Goal: Information Seeking & Learning: Check status

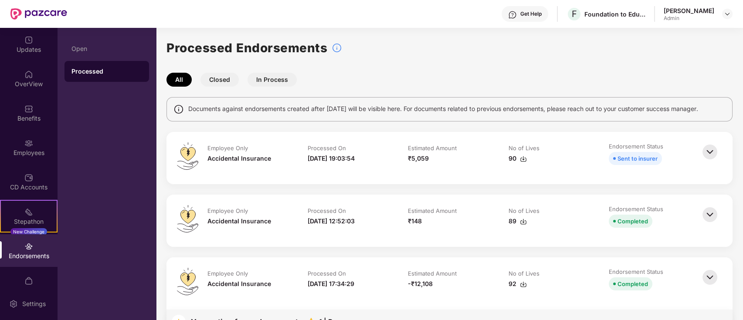
click at [39, 253] on div "Endorsements" at bounding box center [29, 256] width 58 height 9
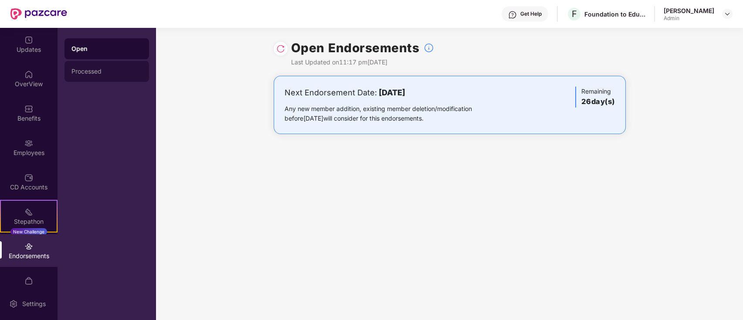
click at [100, 71] on div "Processed" at bounding box center [106, 71] width 71 height 7
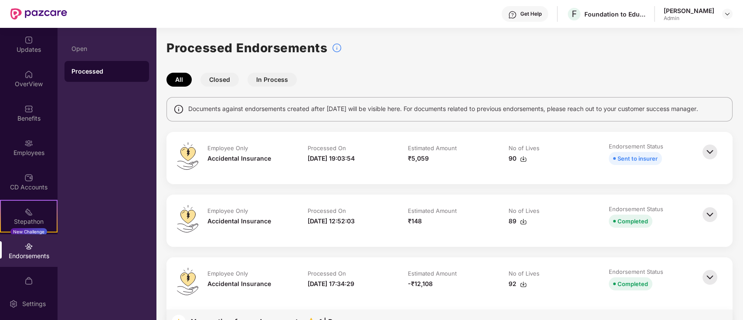
click at [708, 157] on img at bounding box center [709, 151] width 19 height 19
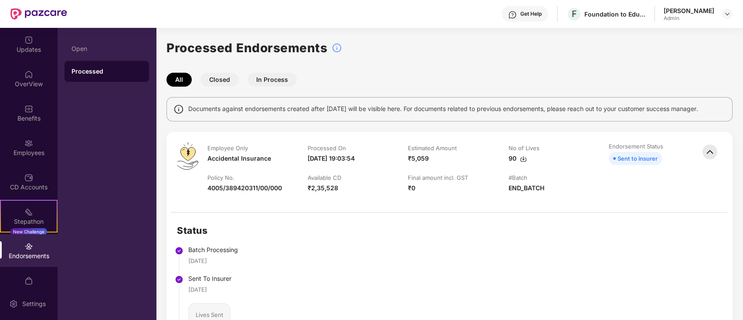
click at [325, 319] on div "Status Batch Processing [DATE] Sent To Insurer [DATE] Lives Sent 90 Endorsement…" at bounding box center [449, 325] width 566 height 224
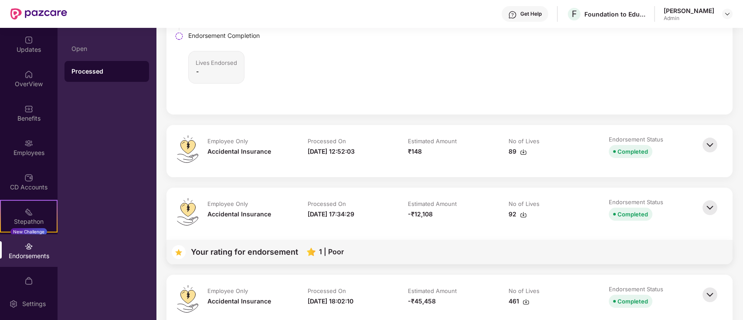
scroll to position [349, 0]
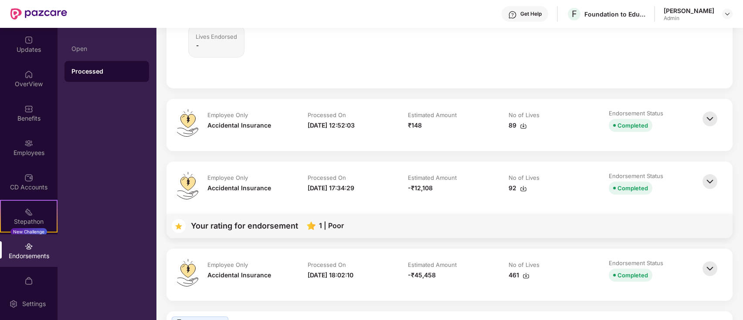
click at [355, 121] on div "[DATE] 12:52:03" at bounding box center [331, 126] width 47 height 10
click at [705, 117] on img at bounding box center [709, 118] width 19 height 19
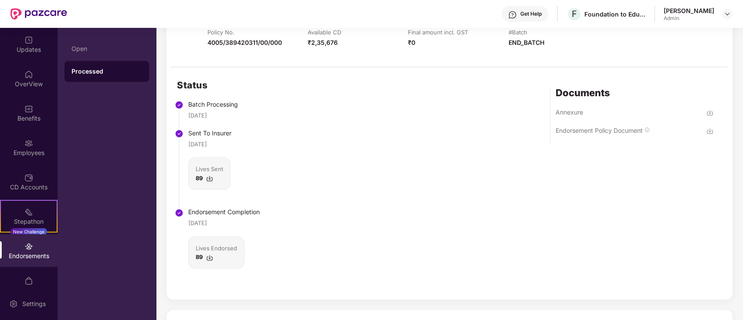
scroll to position [523, 0]
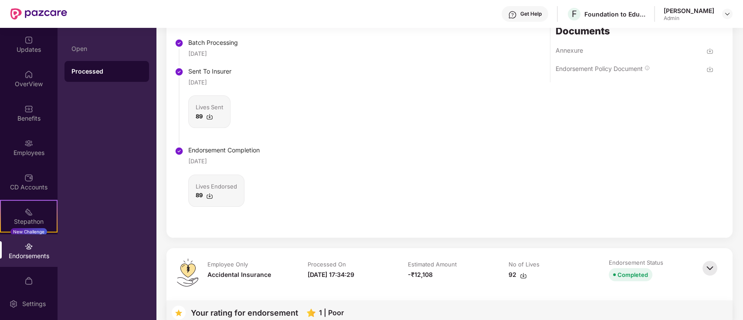
click at [707, 51] on img at bounding box center [709, 50] width 7 height 7
click at [399, 86] on div "Status Batch Processing [DATE] Sent To Insurer [DATE] Lives Sent 89 Endorsement…" at bounding box center [449, 122] width 566 height 233
click at [707, 66] on img at bounding box center [709, 69] width 7 height 7
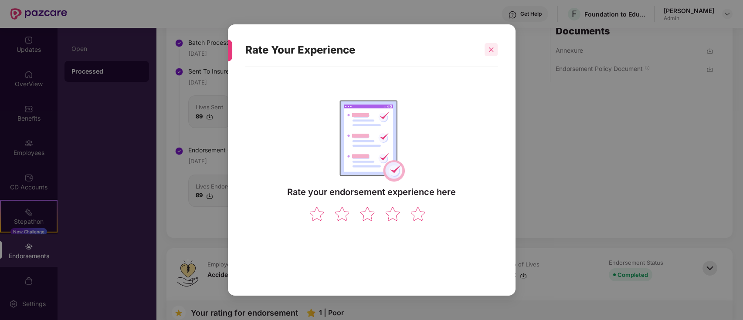
click at [487, 48] on div at bounding box center [490, 49] width 13 height 13
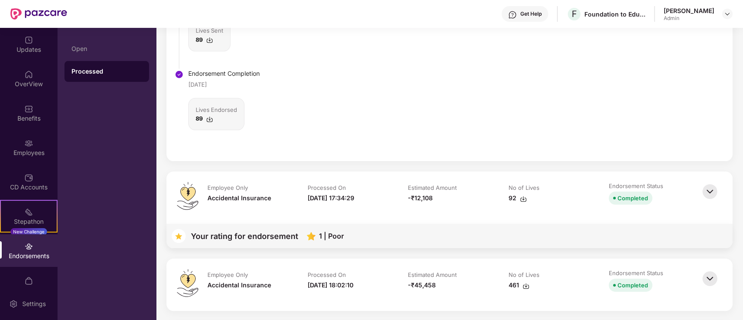
scroll to position [697, 0]
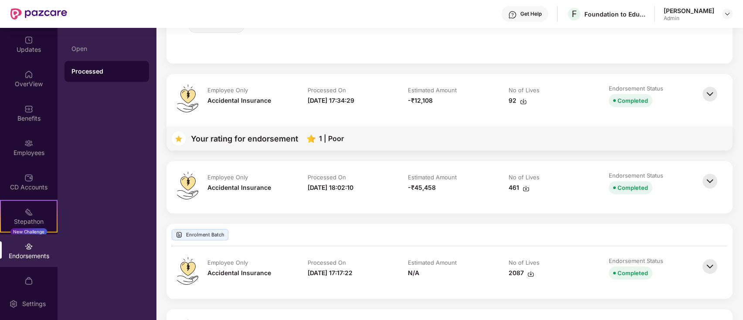
click at [707, 91] on img at bounding box center [709, 94] width 19 height 19
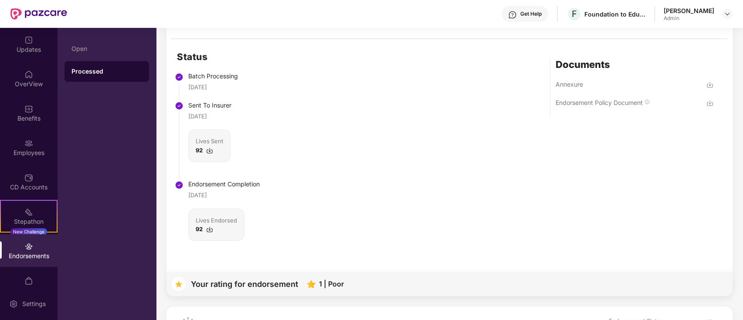
scroll to position [929, 0]
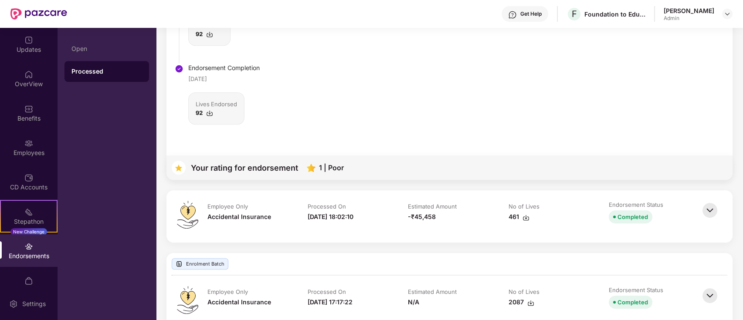
click at [705, 213] on img at bounding box center [709, 210] width 19 height 19
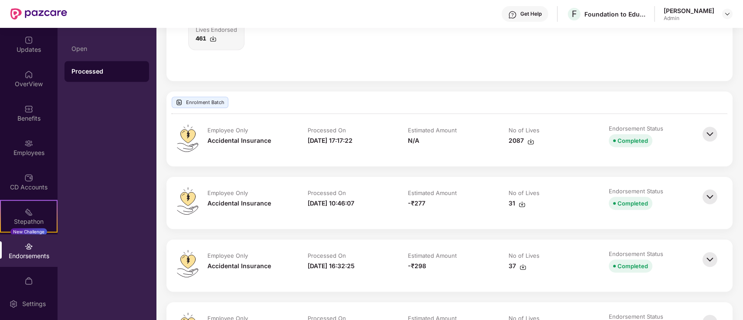
scroll to position [1336, 0]
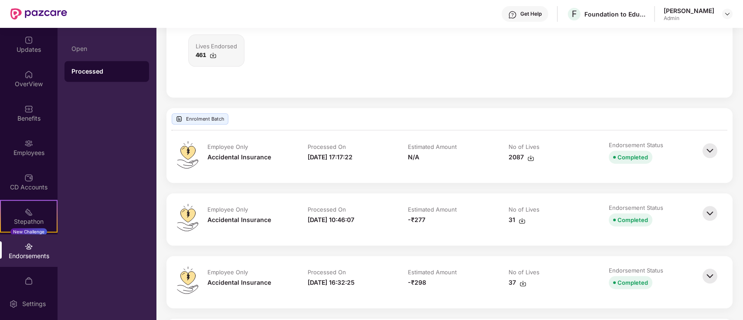
click at [704, 152] on img at bounding box center [709, 150] width 19 height 19
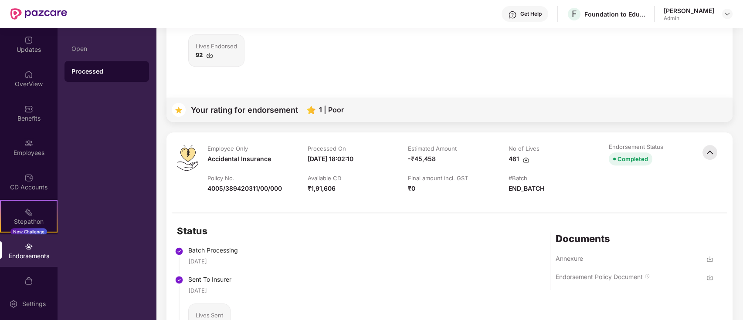
scroll to position [1104, 0]
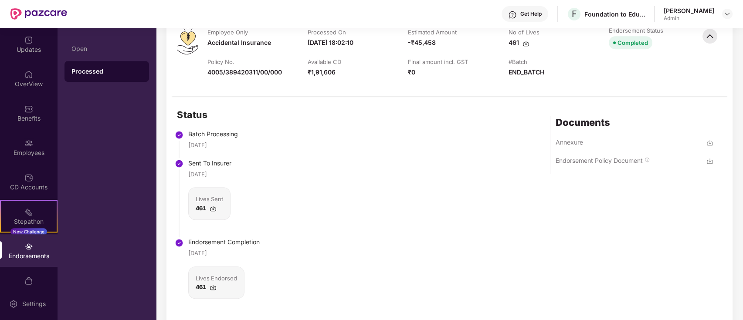
click at [711, 142] on img at bounding box center [709, 142] width 7 height 7
click at [709, 159] on img at bounding box center [709, 161] width 7 height 7
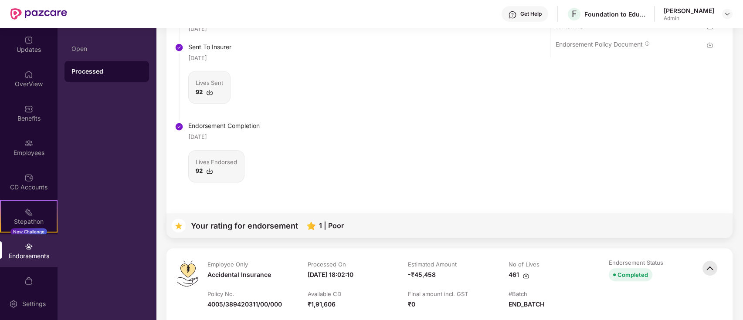
scroll to position [697, 0]
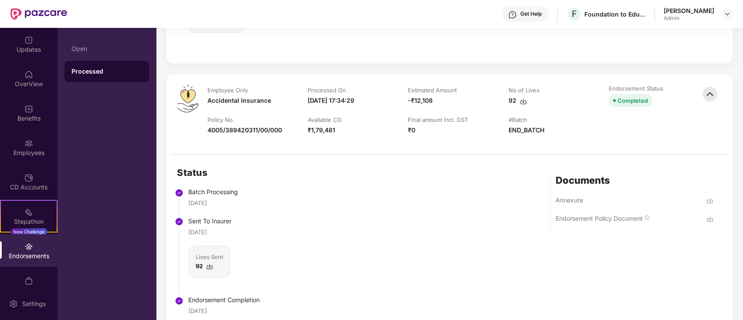
click at [708, 201] on img at bounding box center [709, 200] width 7 height 7
click at [376, 157] on div "Status Batch Processing [DATE] Sent To Insurer [DATE] Lives Sent 92 Endorsement…" at bounding box center [449, 271] width 566 height 233
click at [711, 218] on img at bounding box center [709, 219] width 7 height 7
click at [524, 99] on img at bounding box center [523, 101] width 7 height 7
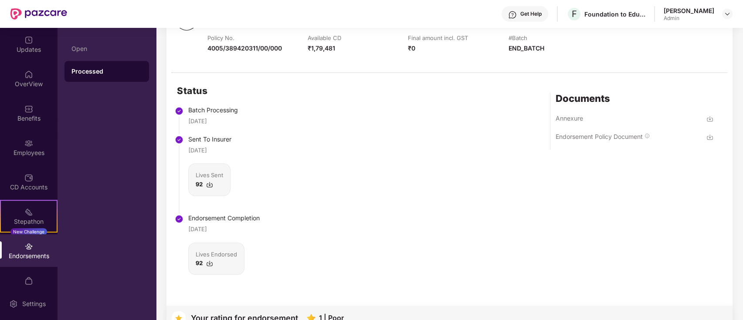
scroll to position [813, 0]
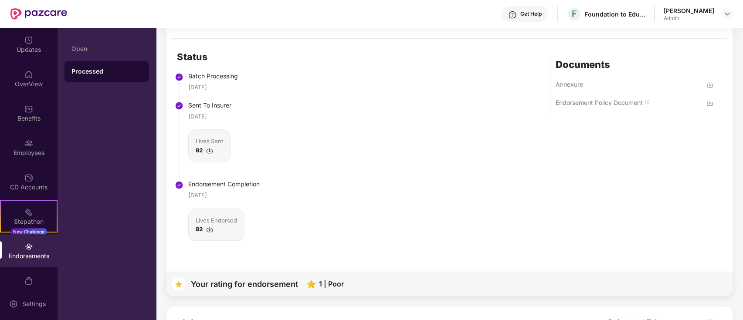
click at [710, 101] on img at bounding box center [709, 103] width 7 height 7
click at [422, 152] on div "Status Batch Processing [DATE] Sent To Insurer [DATE] Lives Sent 92 Endorsement…" at bounding box center [449, 155] width 566 height 233
click at [710, 81] on img at bounding box center [709, 84] width 7 height 7
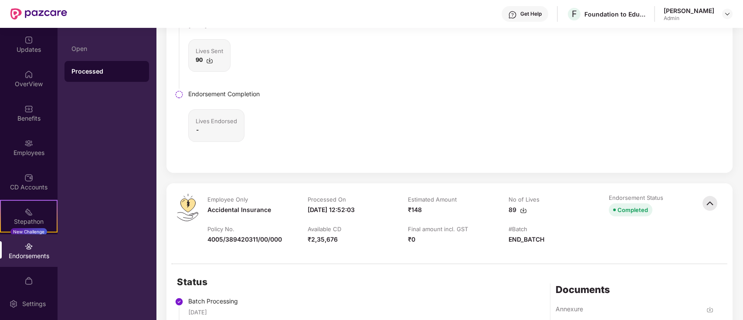
scroll to position [174, 0]
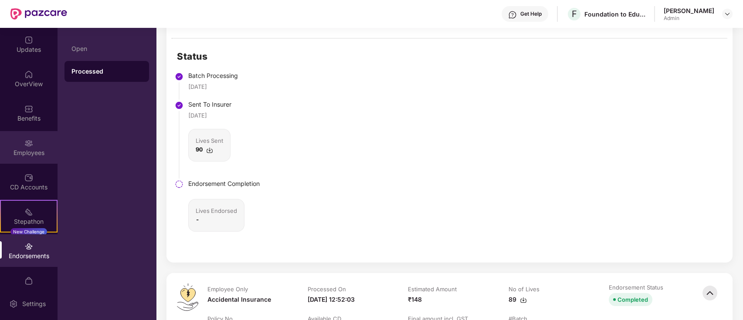
click at [40, 152] on div "Employees" at bounding box center [29, 153] width 58 height 9
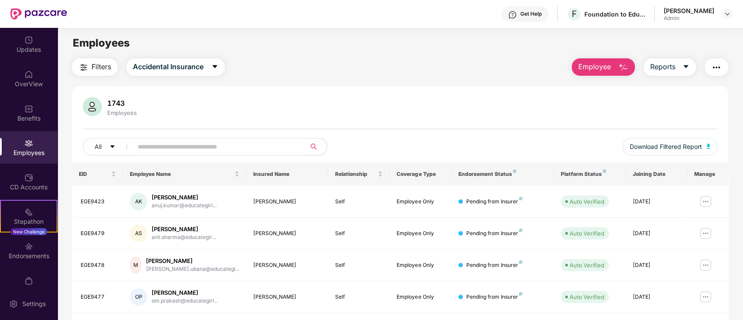
click at [212, 147] on input "text" at bounding box center [216, 146] width 156 height 13
paste input "*******"
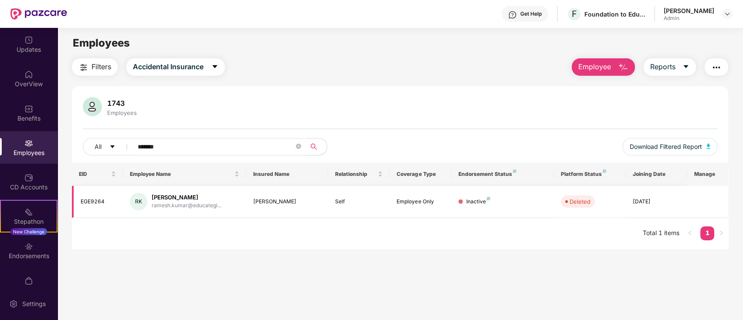
type input "*******"
click at [474, 198] on div "Inactive" at bounding box center [478, 202] width 24 height 8
click at [101, 204] on div "EGE9264" at bounding box center [99, 202] width 36 height 8
drag, startPoint x: 124, startPoint y: 200, endPoint x: 145, endPoint y: 200, distance: 20.5
click at [125, 200] on td "[PERSON_NAME] [PERSON_NAME].kumar@educategi..." at bounding box center [184, 202] width 123 height 32
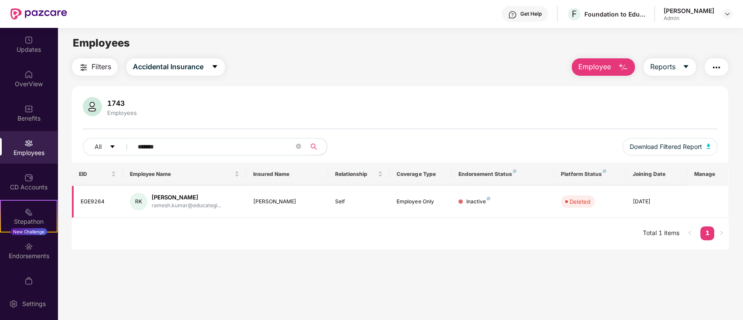
click at [145, 200] on div "RK" at bounding box center [138, 201] width 17 height 17
click at [141, 200] on div "RK" at bounding box center [138, 201] width 17 height 17
drag, startPoint x: 143, startPoint y: 200, endPoint x: 676, endPoint y: 200, distance: 533.3
click at [676, 200] on tr "EGE9264 [PERSON_NAME] [PERSON_NAME].kumar@educategi... [PERSON_NAME] Self Emplo…" at bounding box center [400, 202] width 657 height 32
click at [33, 254] on div "Endorsements" at bounding box center [29, 256] width 58 height 9
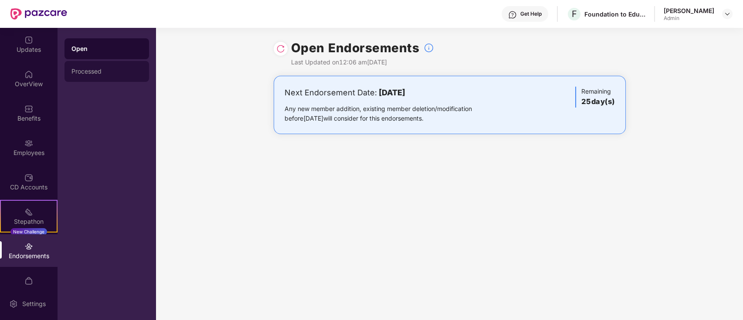
click at [119, 70] on div "Processed" at bounding box center [106, 71] width 71 height 7
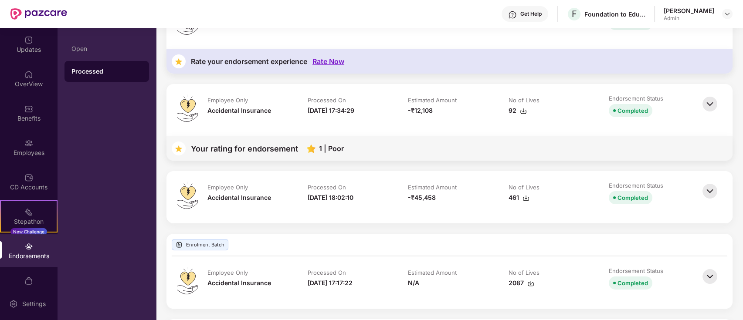
scroll to position [232, 0]
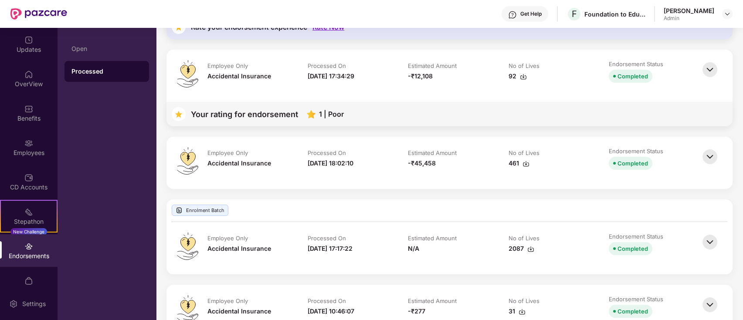
click at [218, 210] on div "Enrolment Batch" at bounding box center [200, 210] width 57 height 11
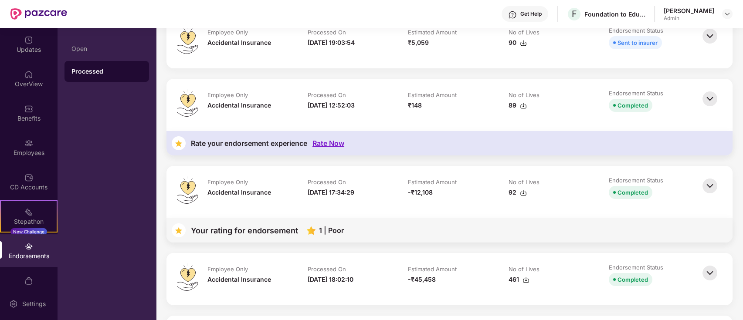
scroll to position [58, 0]
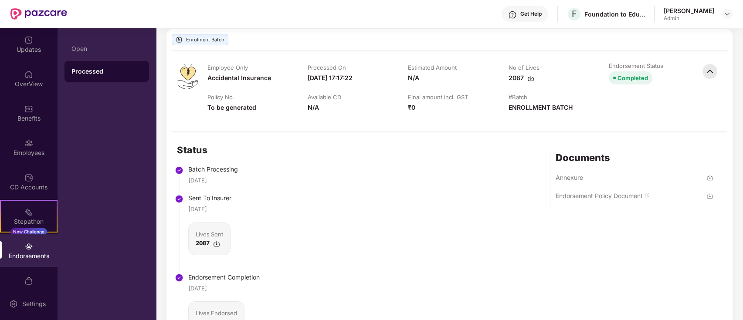
scroll to position [404, 0]
click at [709, 192] on img at bounding box center [709, 195] width 7 height 7
click at [708, 177] on img at bounding box center [709, 176] width 7 height 7
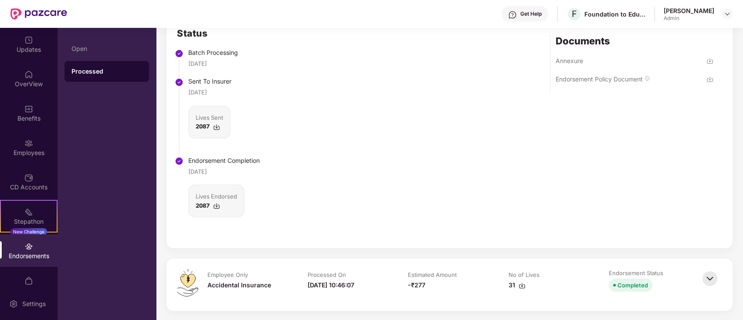
click at [469, 281] on div "-₹277" at bounding box center [449, 286] width 83 height 10
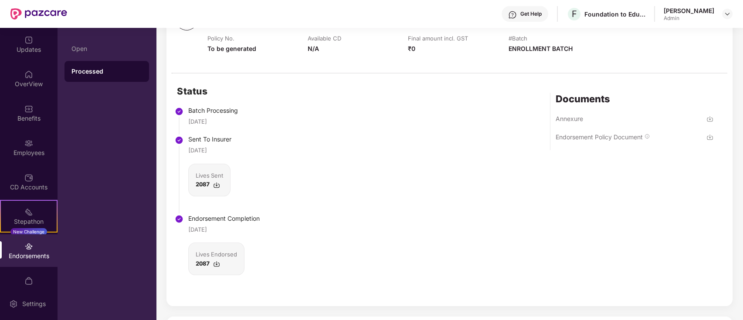
scroll to position [288, 0]
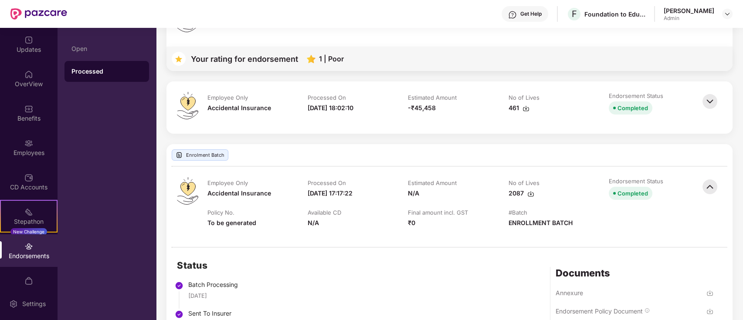
click at [712, 190] on img at bounding box center [709, 186] width 19 height 19
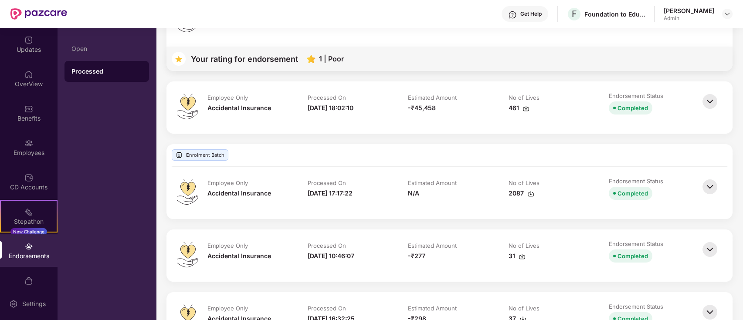
click at [712, 190] on img at bounding box center [709, 186] width 19 height 19
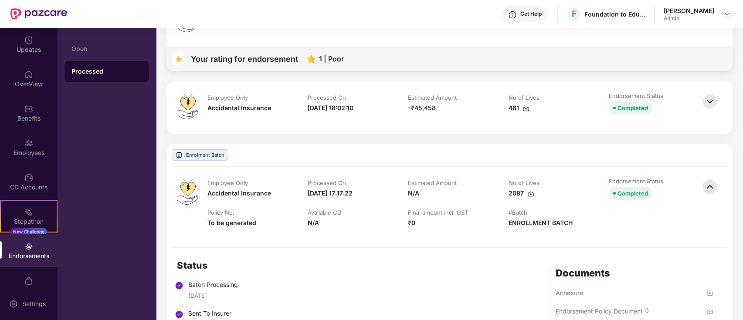
scroll to position [462, 0]
